Goal: Navigation & Orientation: Find specific page/section

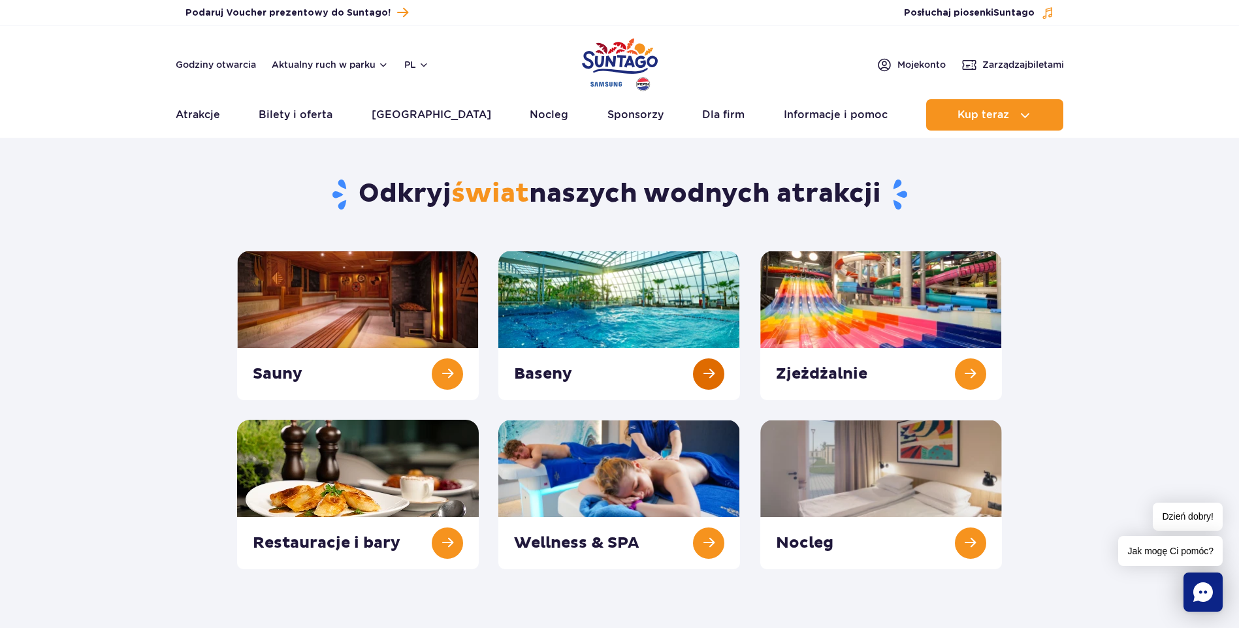
click at [626, 296] on link at bounding box center [619, 326] width 242 height 150
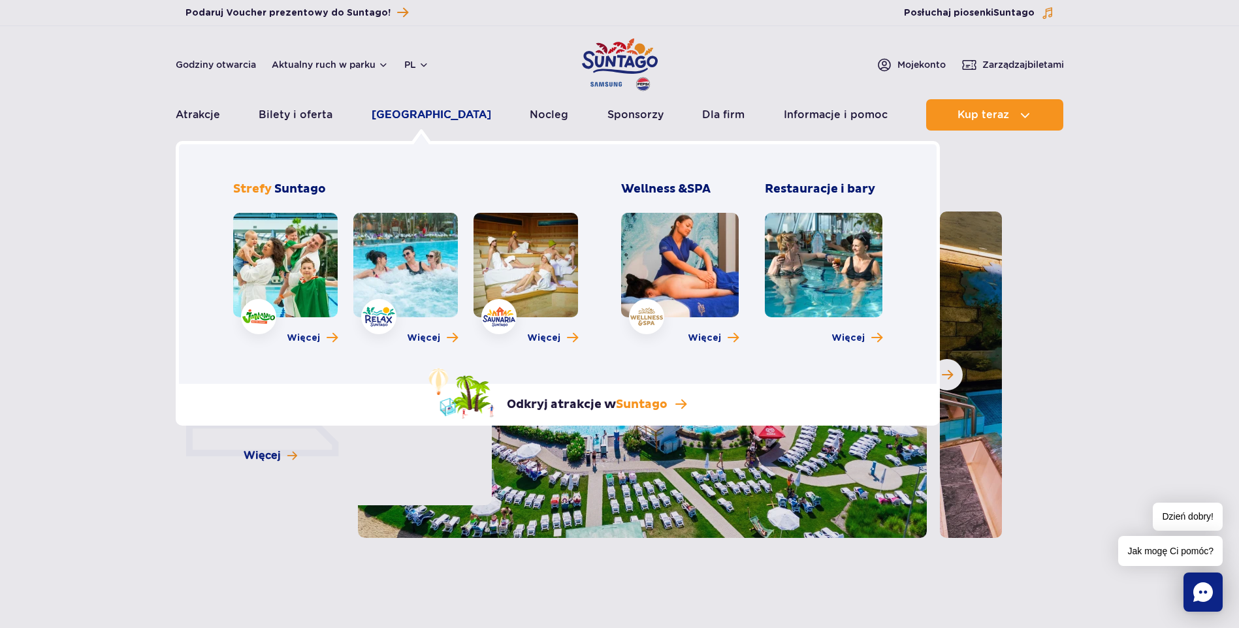
click at [423, 117] on link "[GEOGRAPHIC_DATA]" at bounding box center [430, 114] width 119 height 31
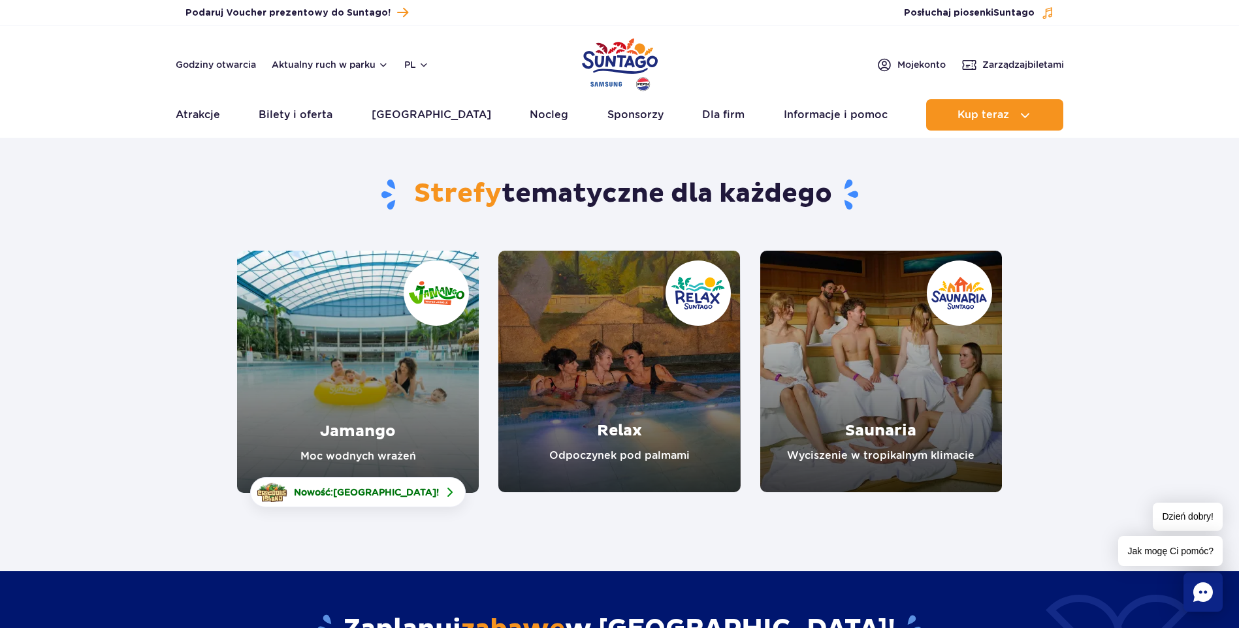
click at [338, 319] on link "Jamango" at bounding box center [358, 372] width 242 height 242
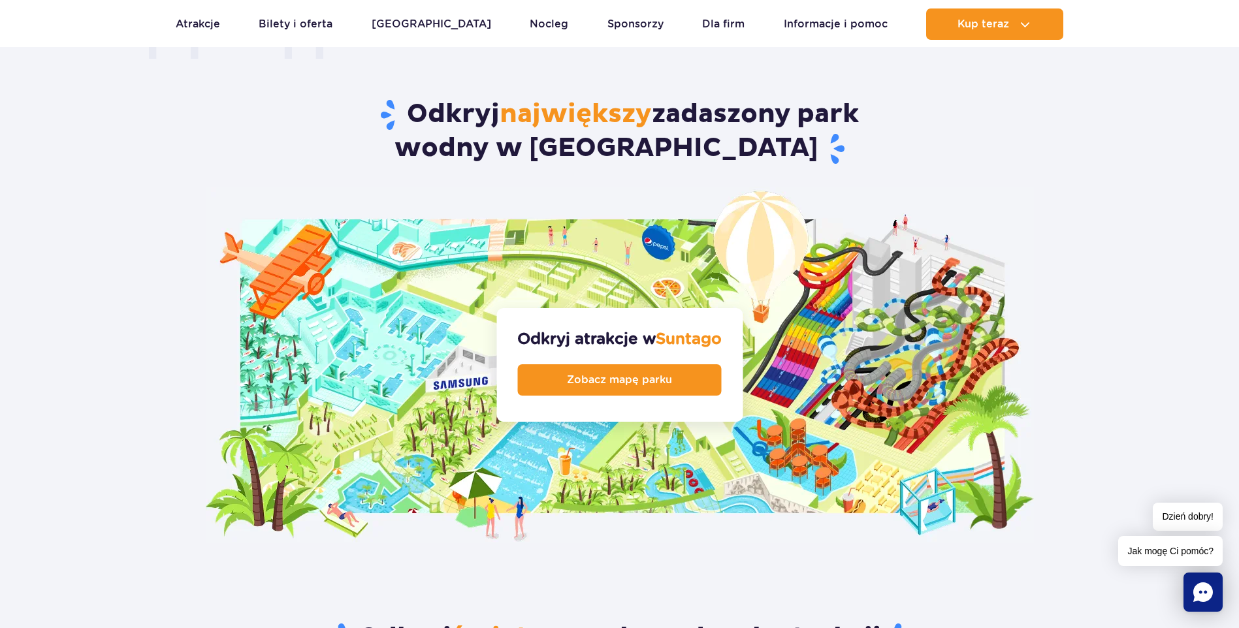
scroll to position [1306, 0]
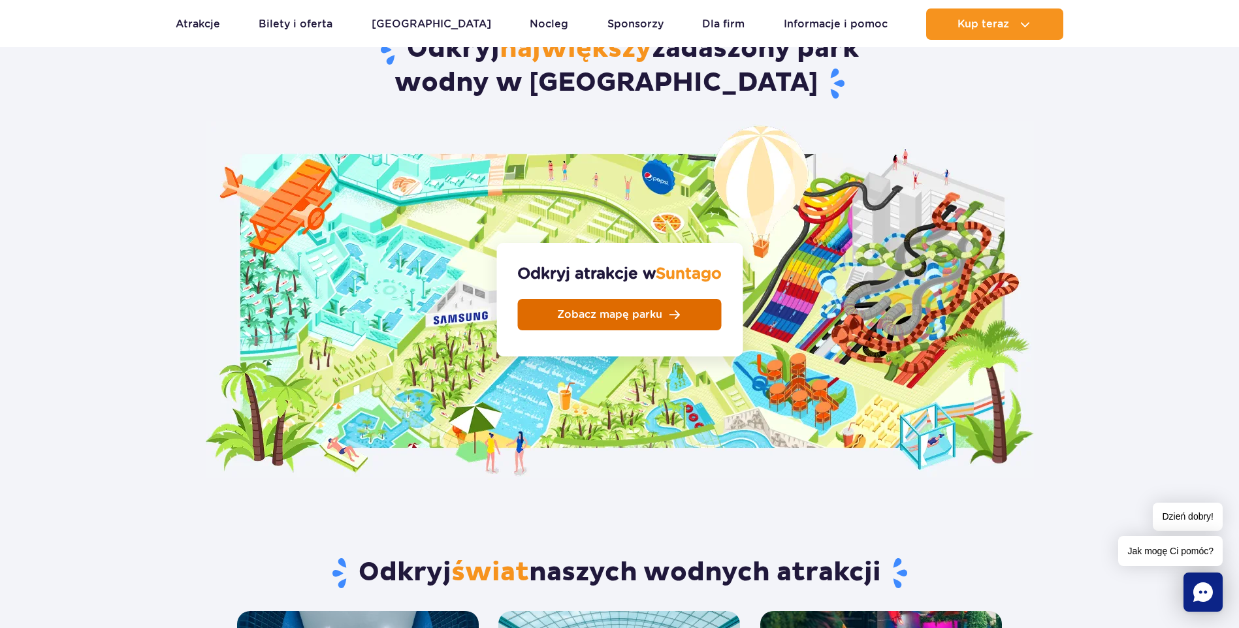
click at [672, 299] on link "Zobacz mapę parku" at bounding box center [620, 314] width 204 height 31
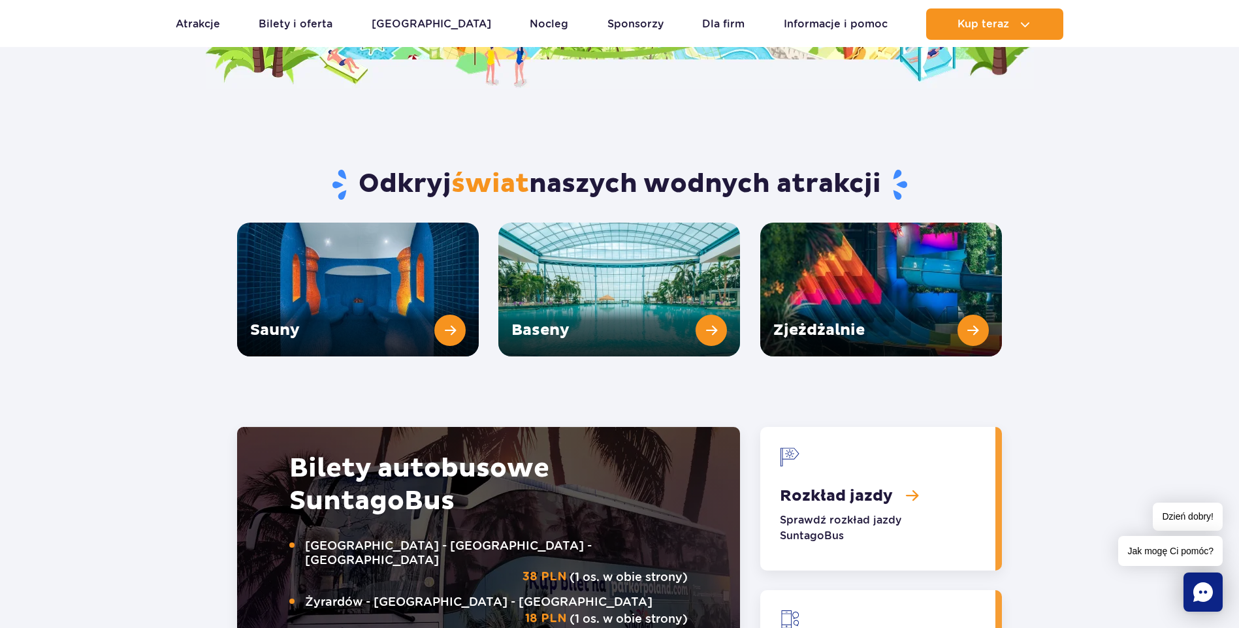
scroll to position [1567, 0]
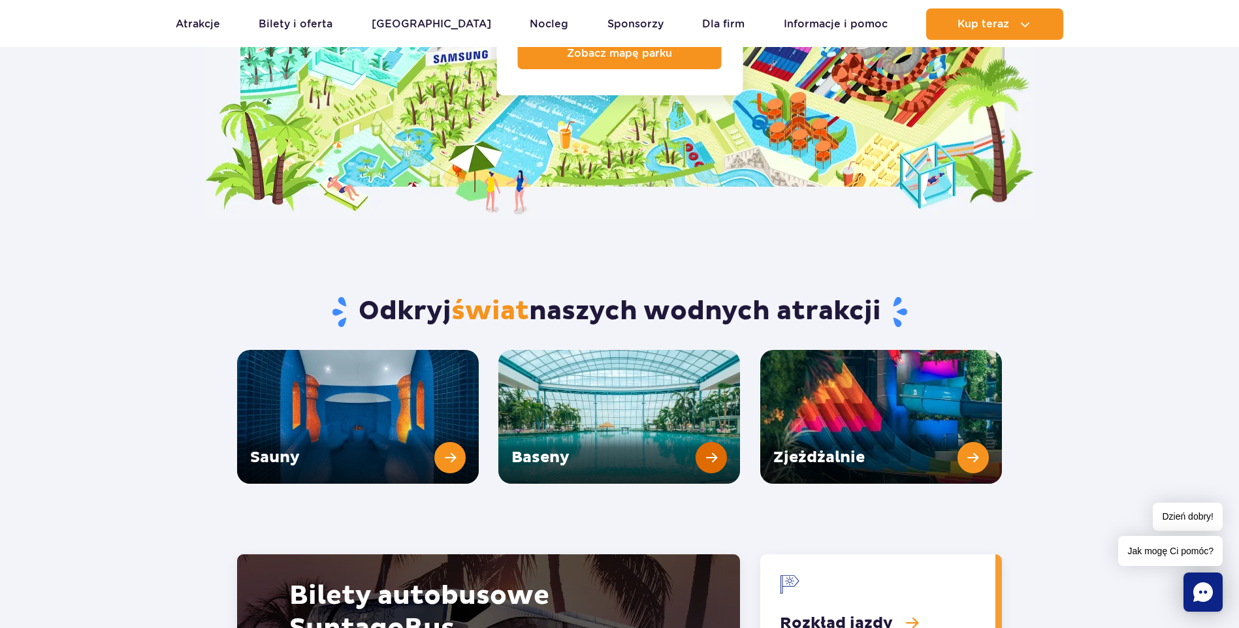
click at [605, 350] on link "Baseny" at bounding box center [619, 417] width 242 height 134
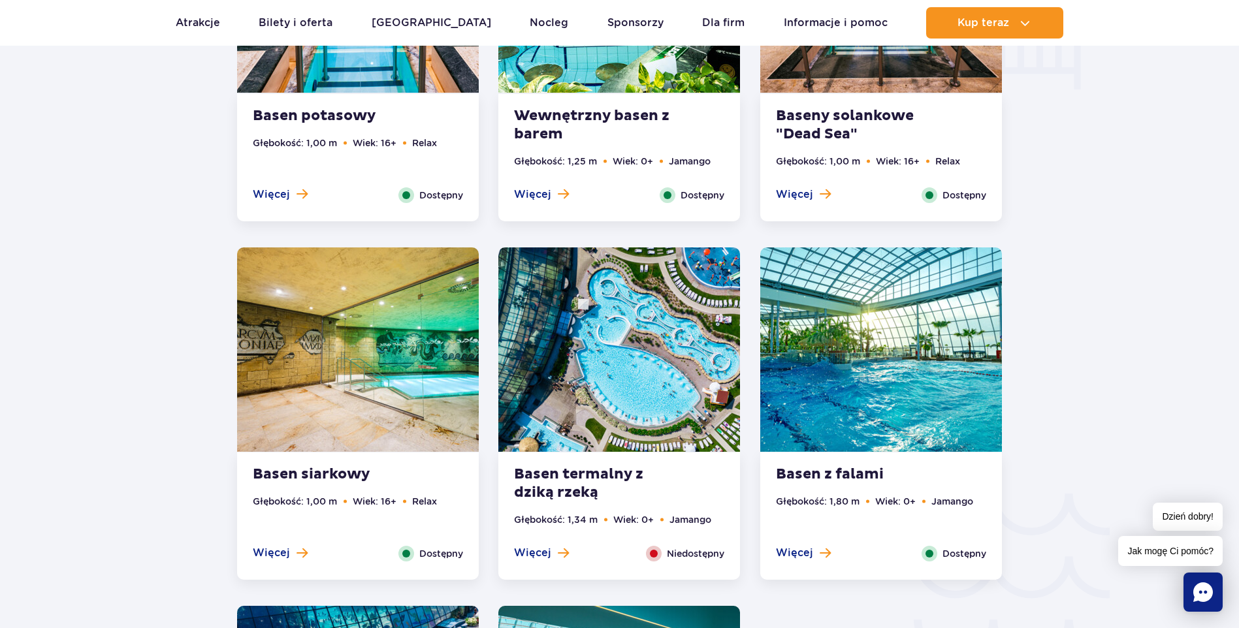
scroll to position [1763, 0]
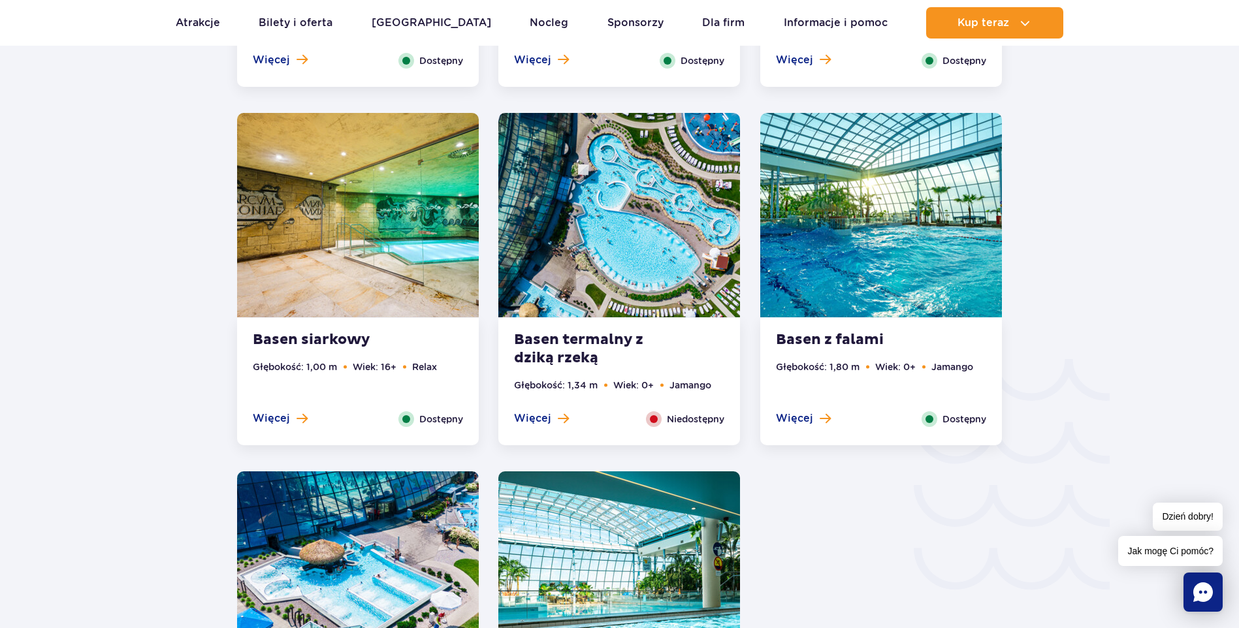
click at [902, 254] on img at bounding box center [881, 215] width 242 height 204
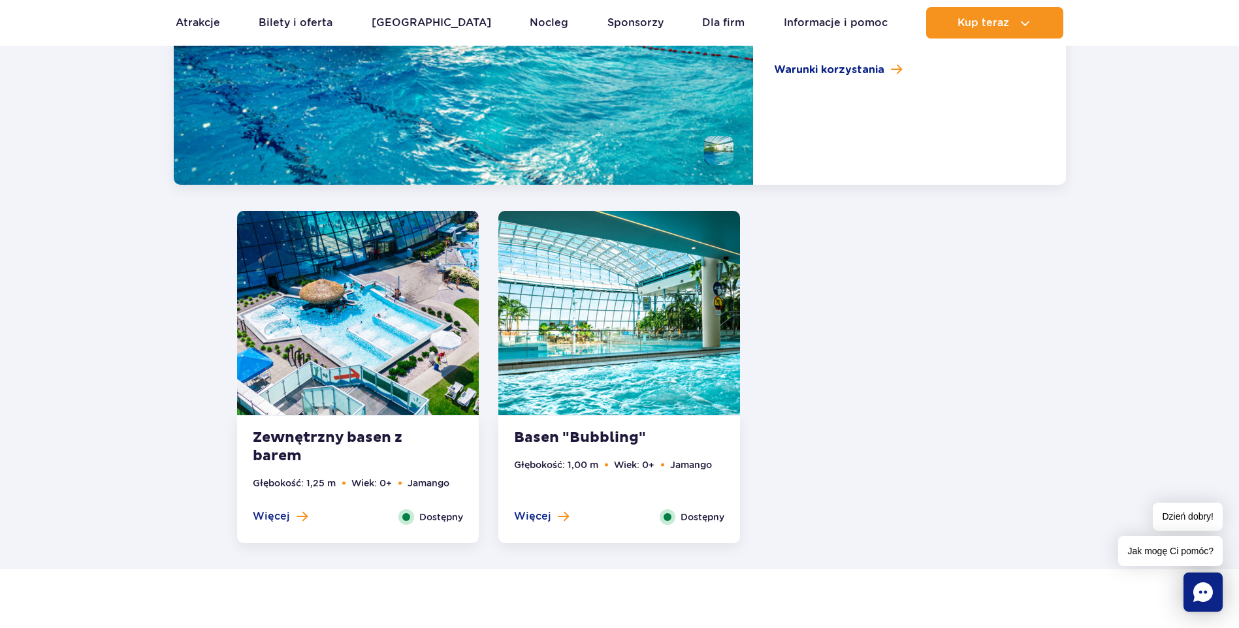
scroll to position [2552, 0]
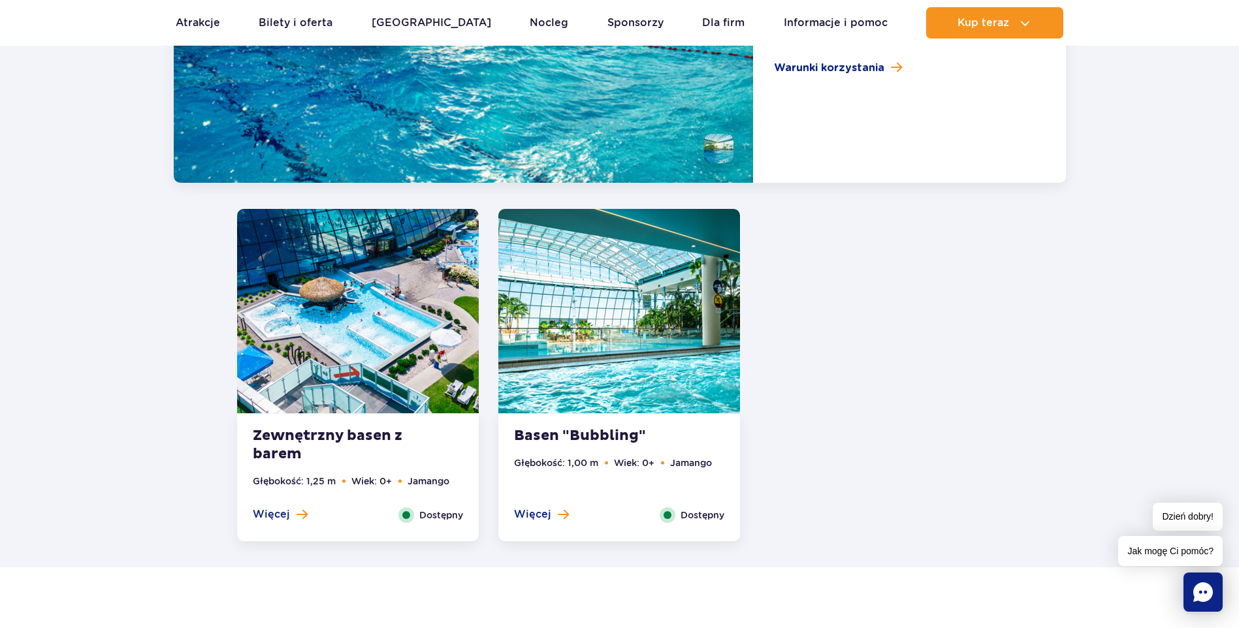
click at [643, 277] on img at bounding box center [619, 311] width 242 height 204
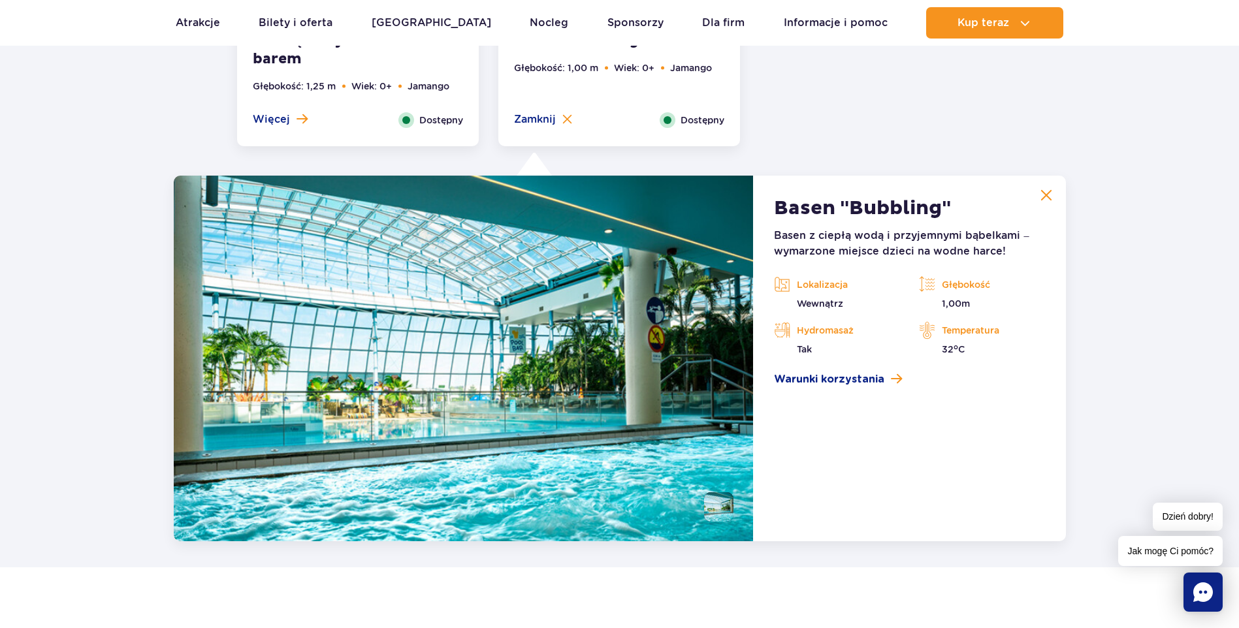
scroll to position [2649, 0]
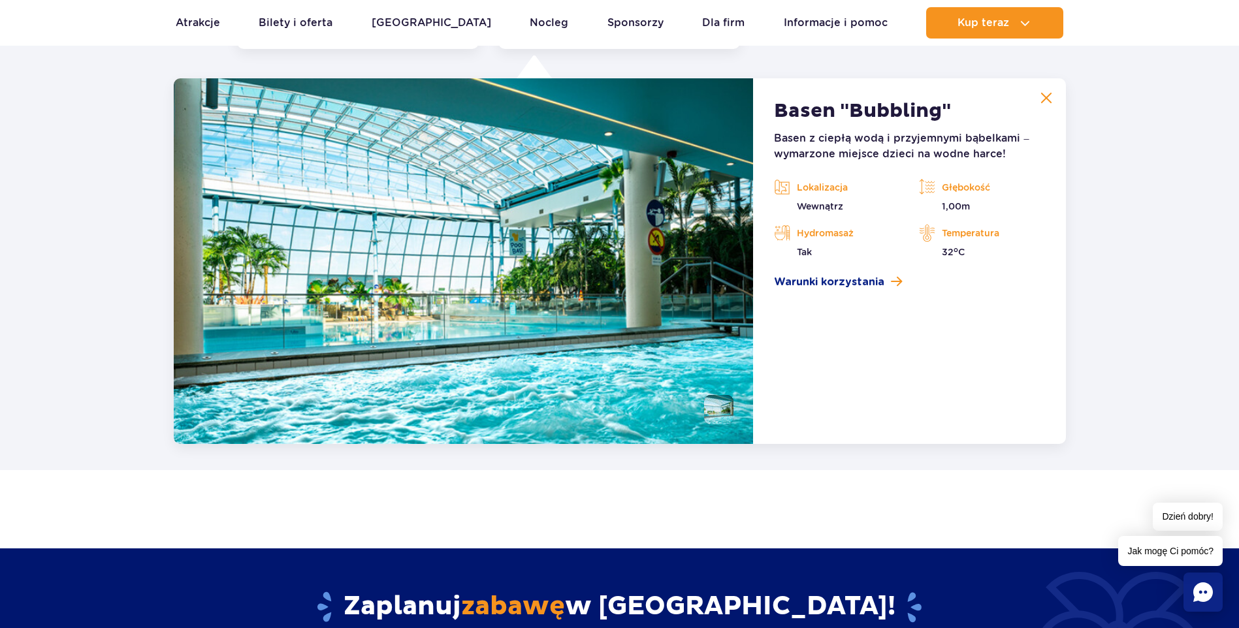
click at [1041, 102] on img at bounding box center [1046, 98] width 12 height 12
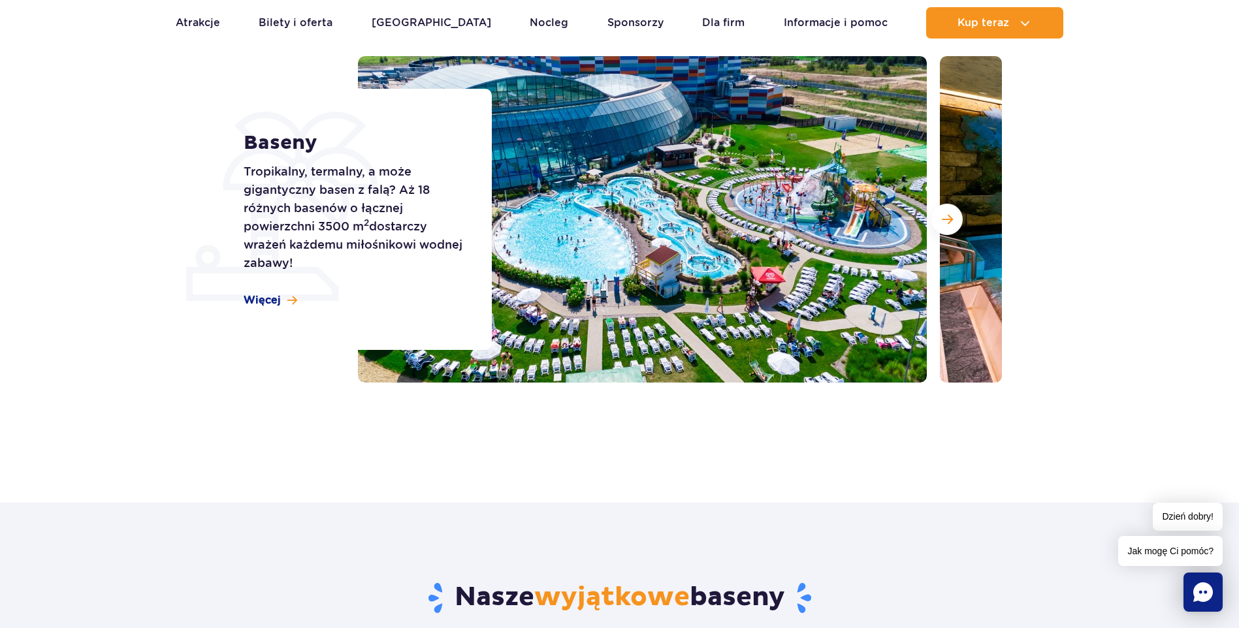
scroll to position [0, 0]
